Goal: Find specific page/section: Find specific page/section

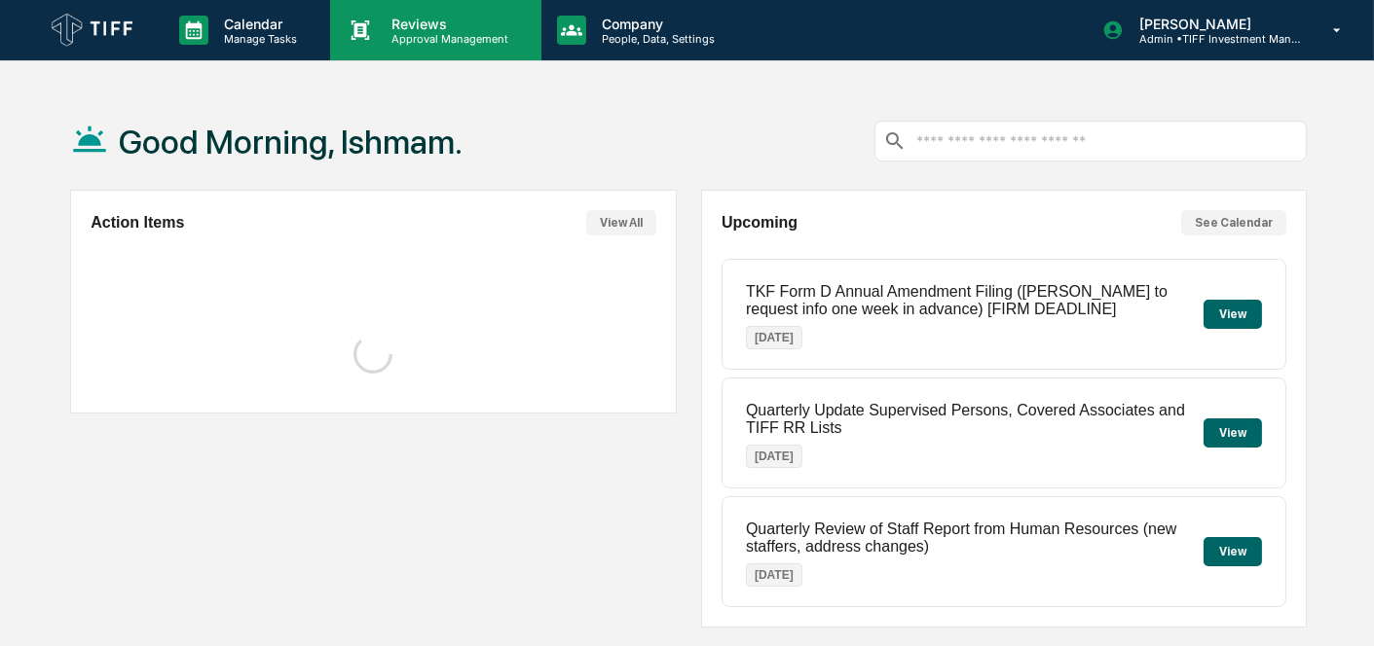
click at [444, 37] on p "Approval Management" at bounding box center [447, 39] width 142 height 14
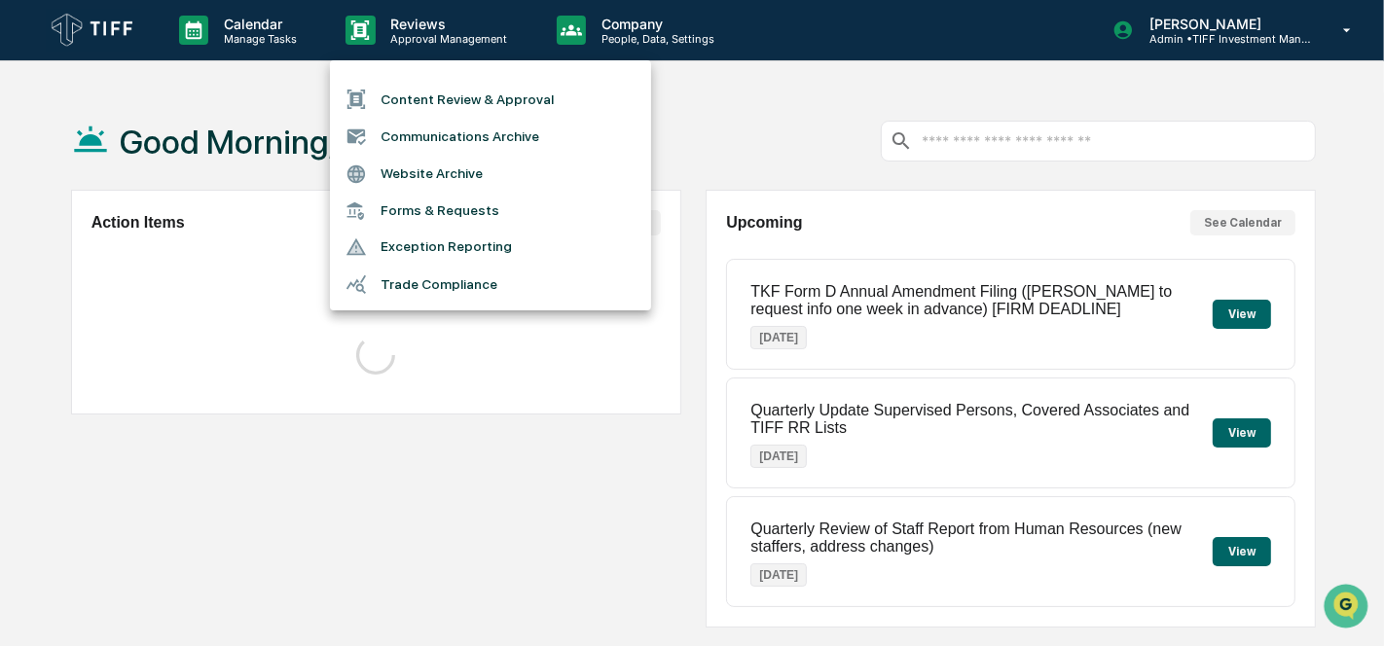
click at [462, 136] on li "Communications Archive" at bounding box center [490, 136] width 321 height 37
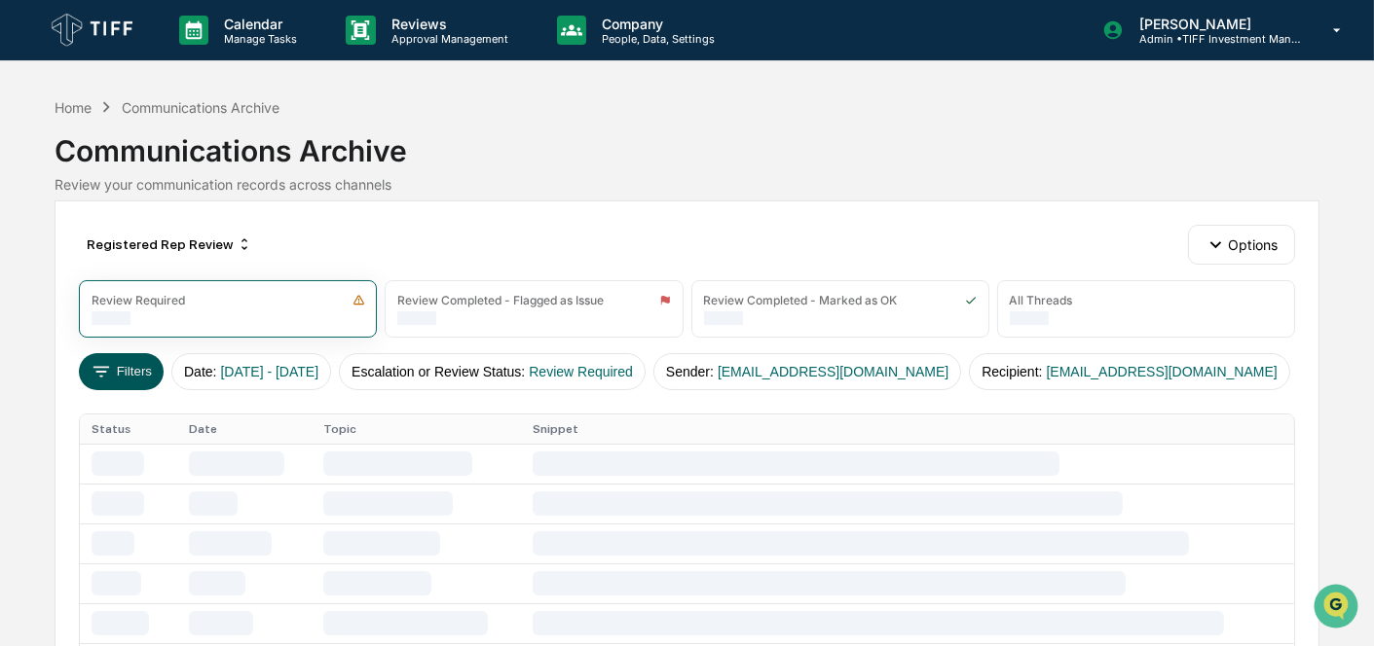
click at [137, 355] on button "Filters" at bounding box center [121, 371] width 85 height 37
click at [142, 239] on div "Registered Rep Review" at bounding box center [169, 244] width 181 height 31
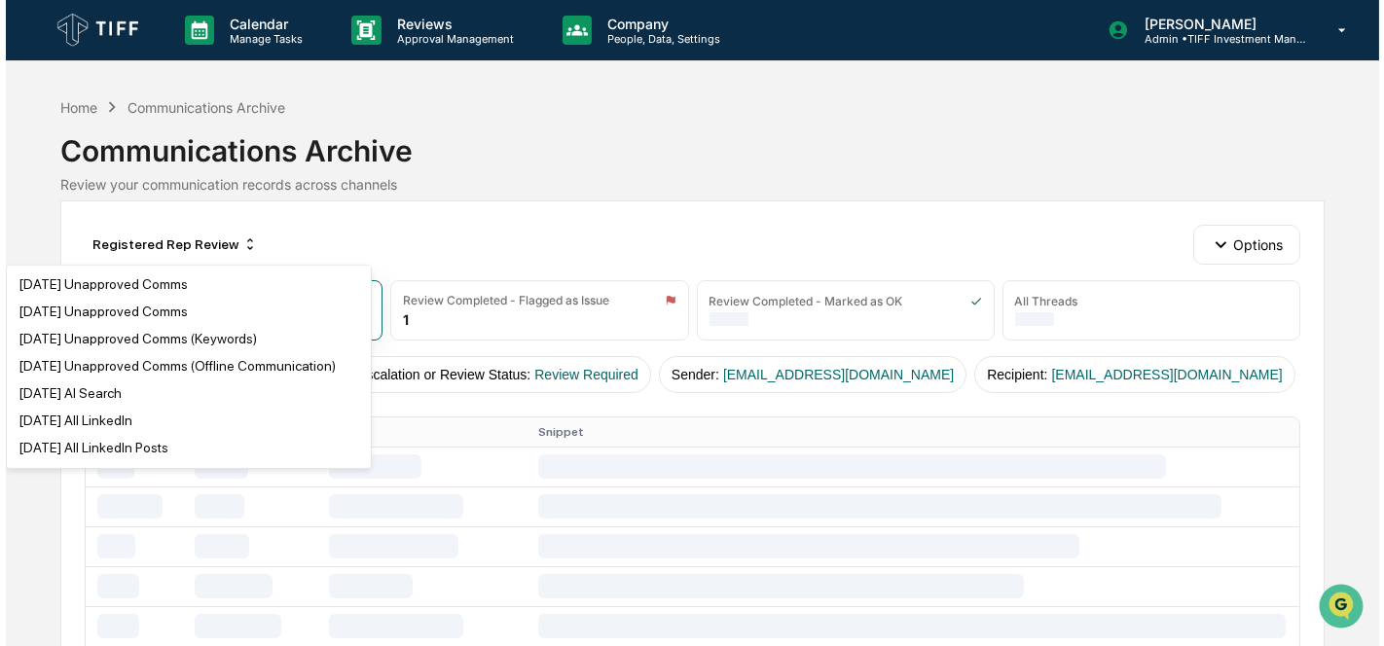
scroll to position [1082, 0]
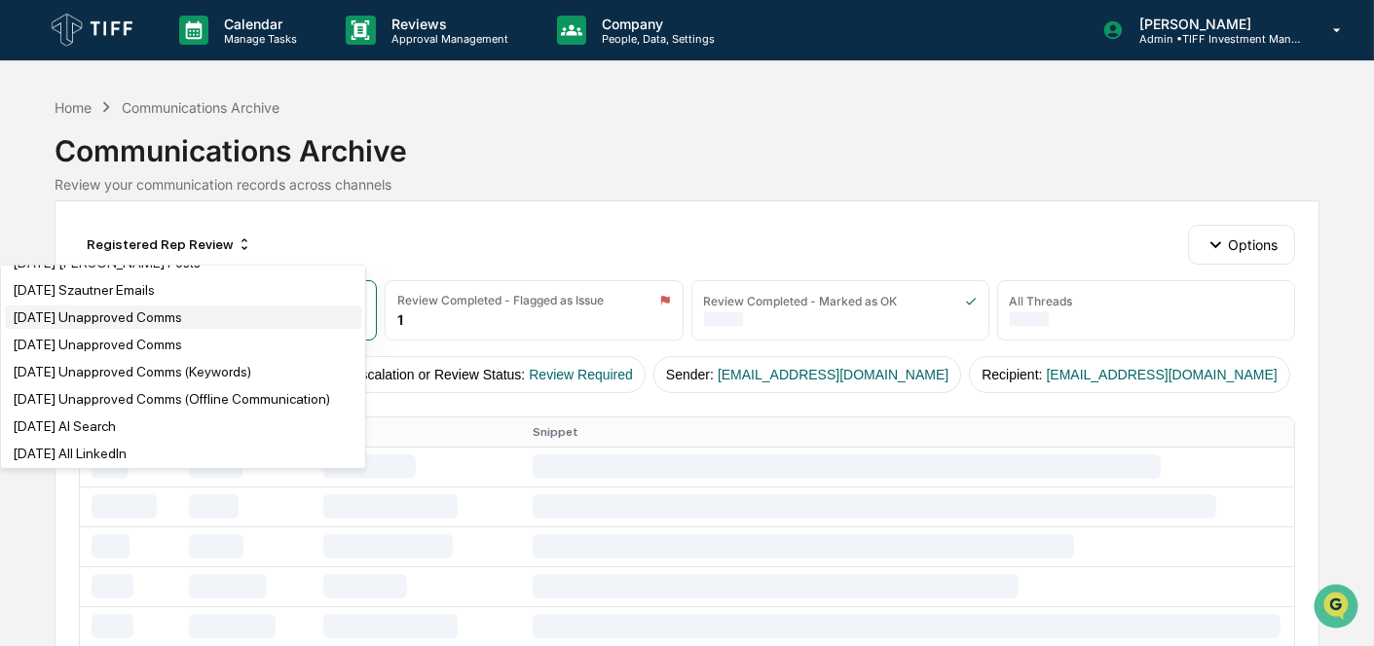
click at [163, 325] on div "[DATE] Unapproved Comms" at bounding box center [97, 318] width 169 height 16
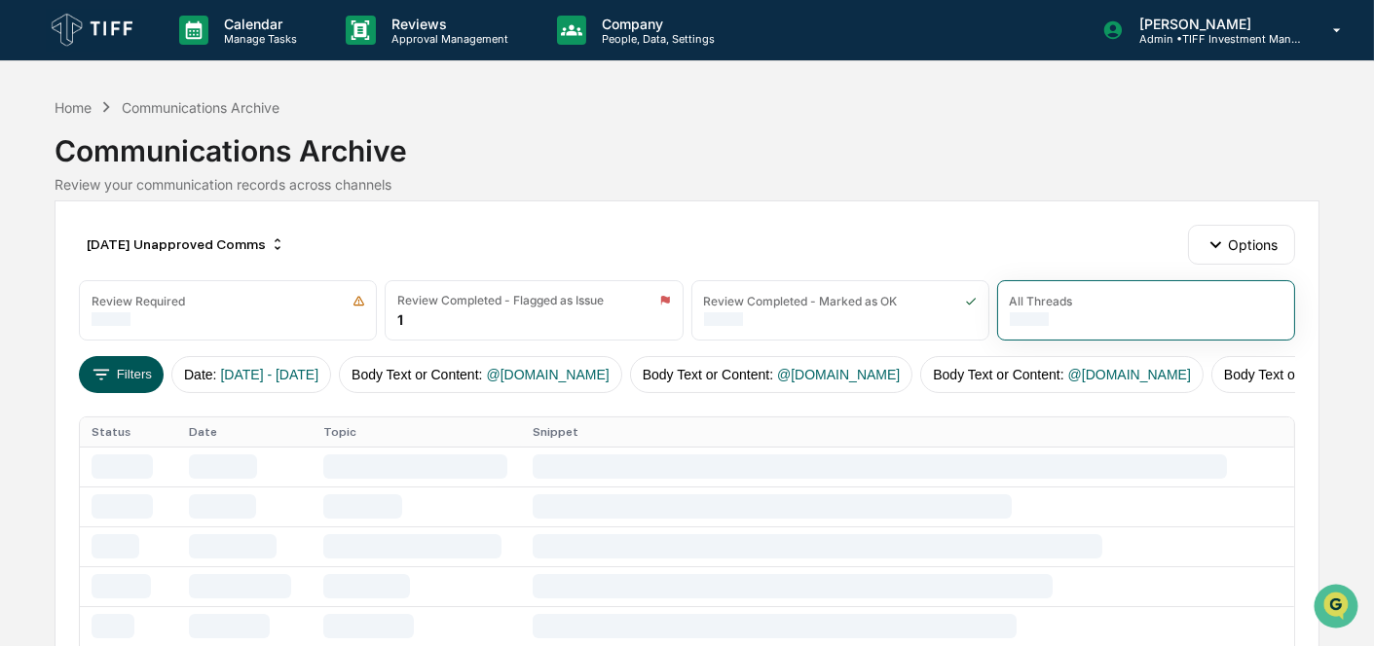
click at [145, 377] on button "Filters" at bounding box center [121, 374] width 85 height 37
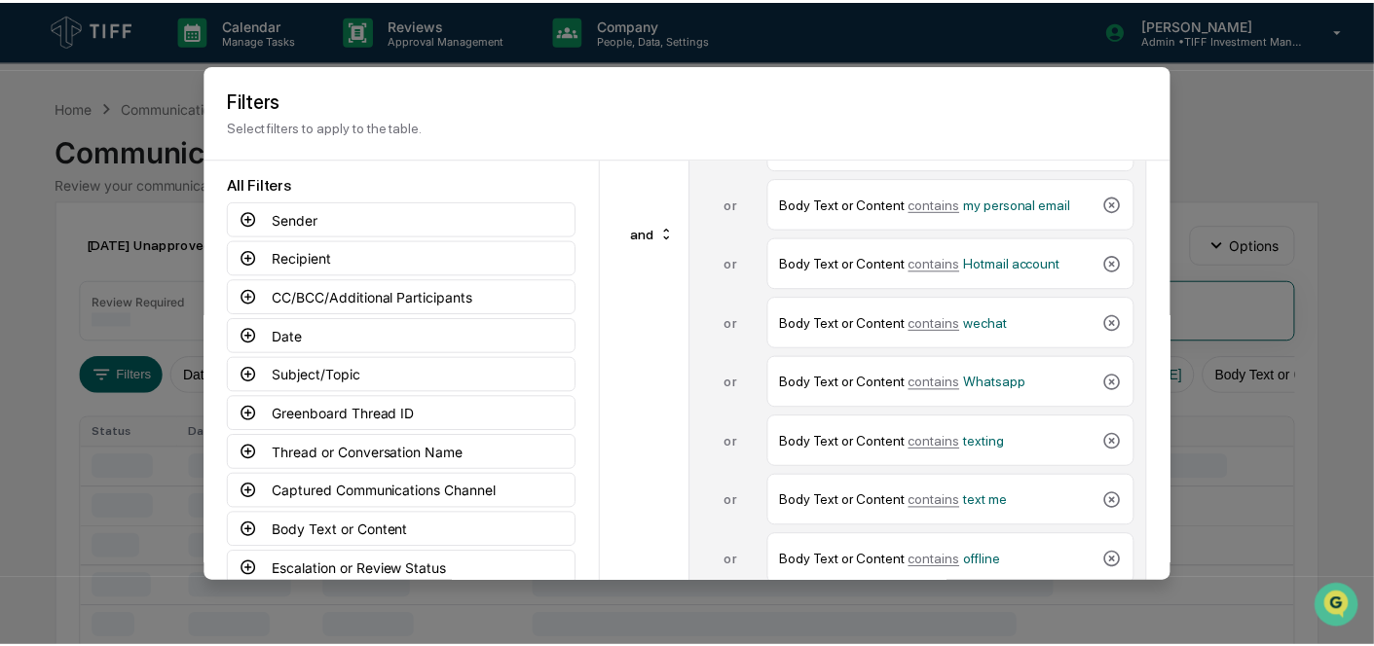
scroll to position [756, 0]
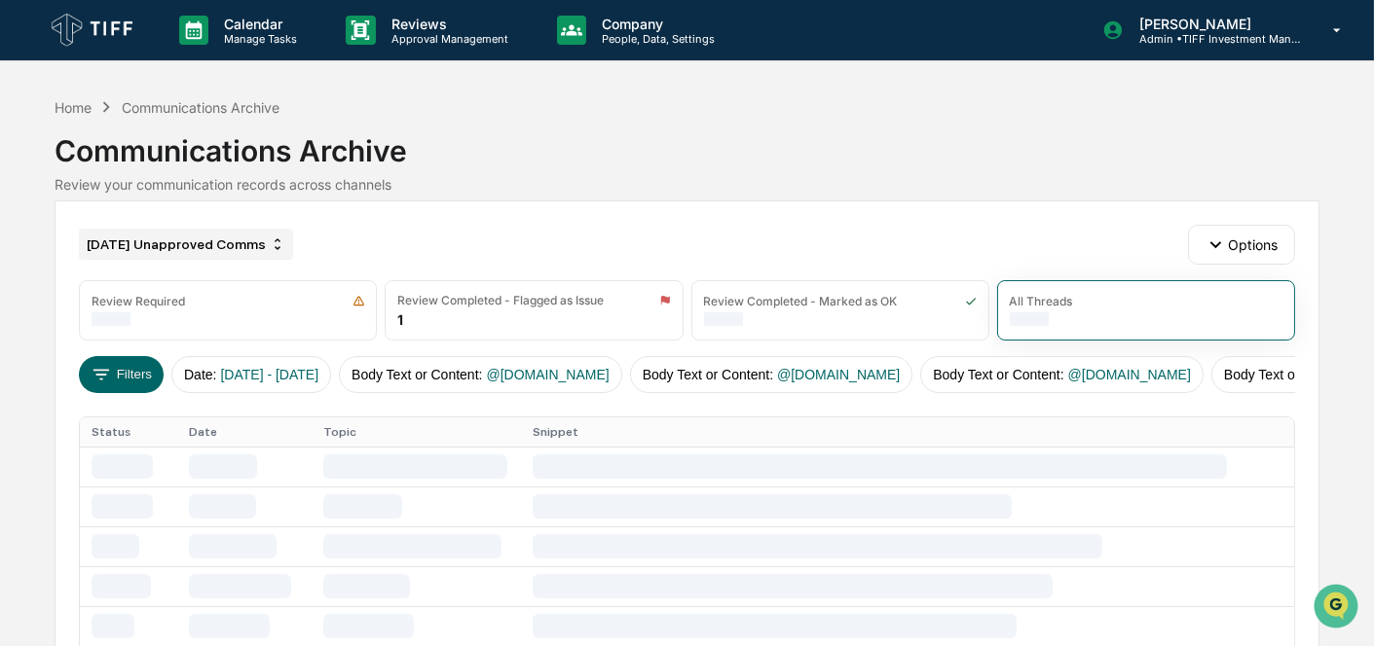
click at [142, 236] on div "[DATE] Unapproved Comms" at bounding box center [186, 244] width 214 height 31
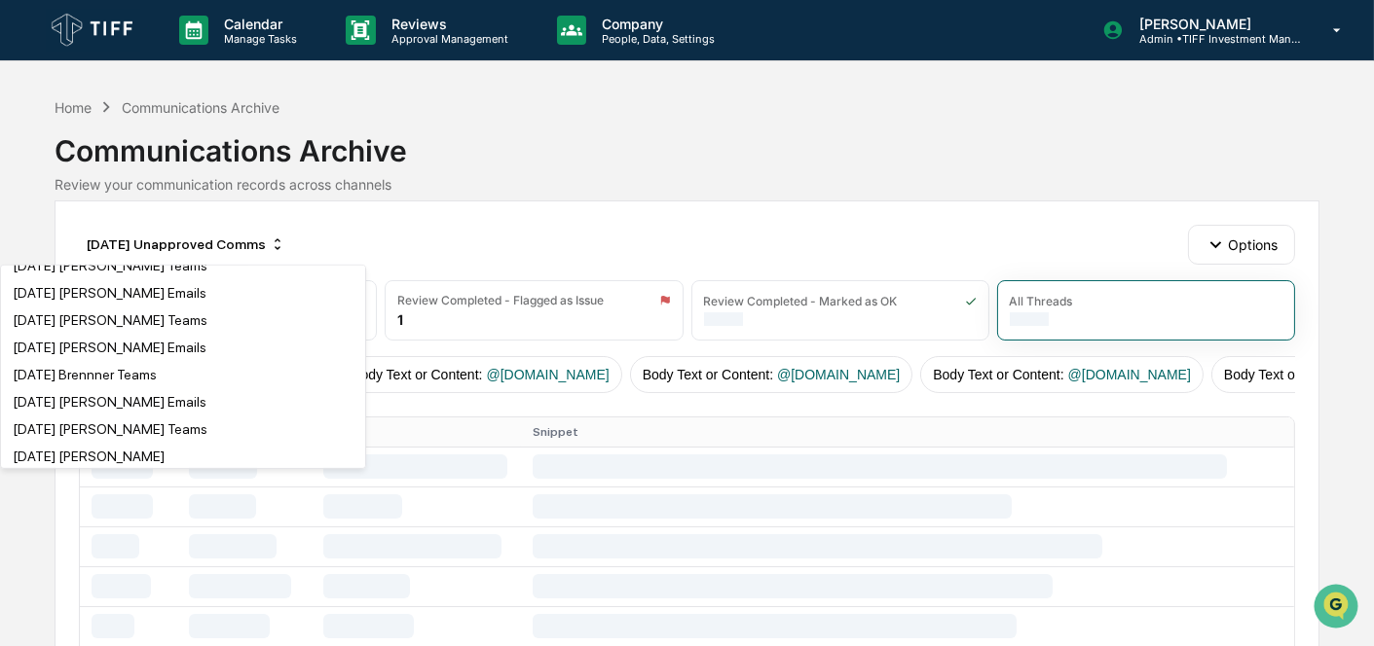
scroll to position [3540, 0]
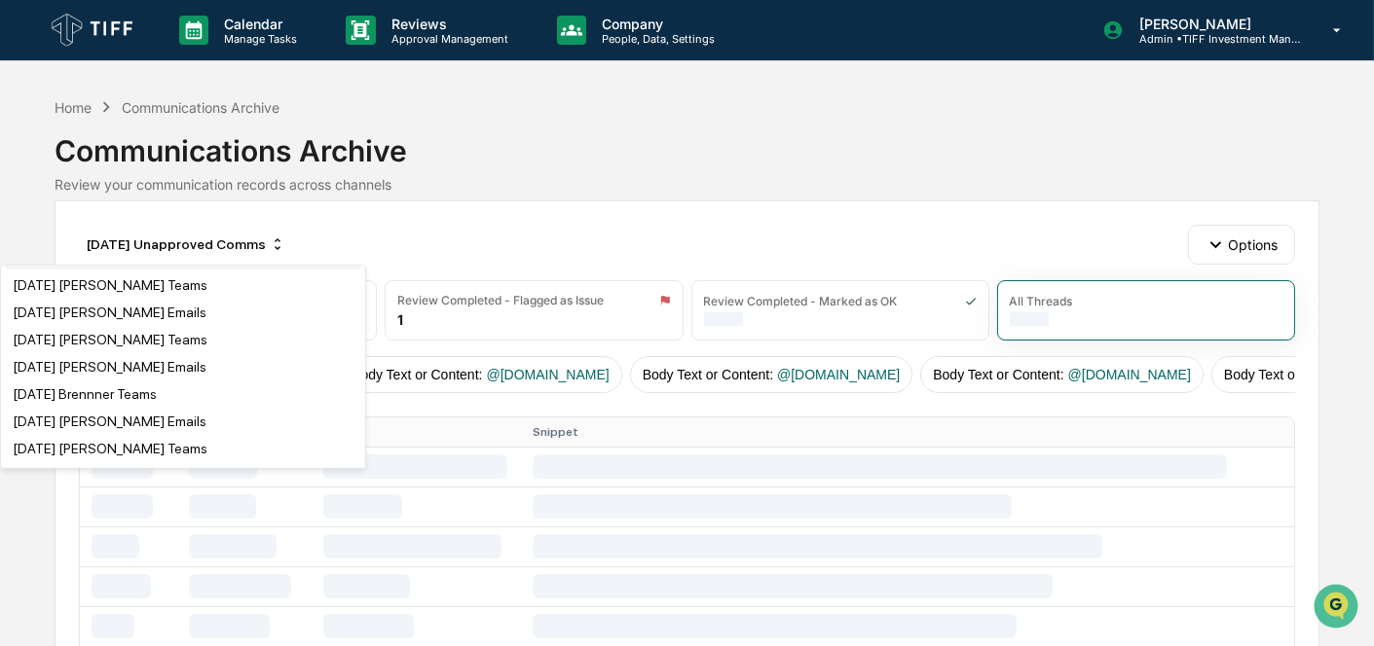
click at [116, 266] on div "[DATE] AI Search" at bounding box center [64, 258] width 103 height 16
